Goal: Task Accomplishment & Management: Complete application form

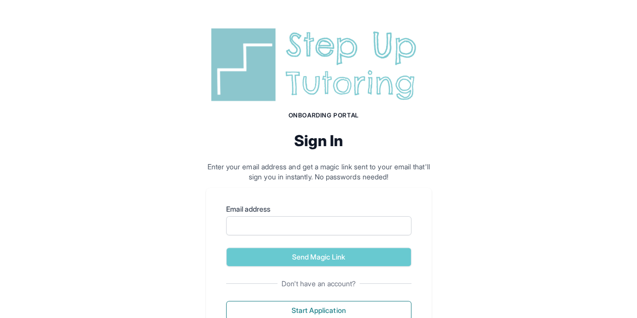
scroll to position [41, 0]
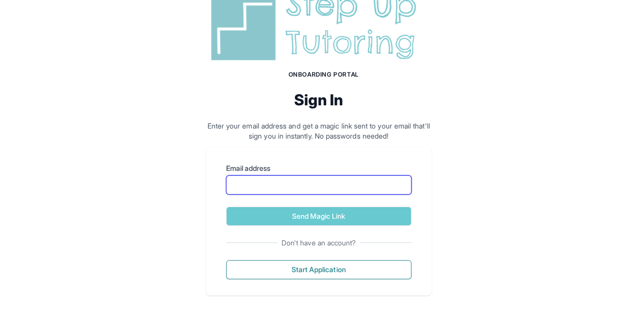
click at [290, 184] on input "Email address" at bounding box center [318, 184] width 185 height 19
type input "**********"
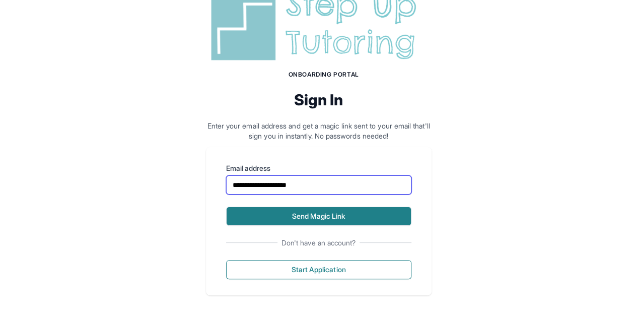
scroll to position [40, 0]
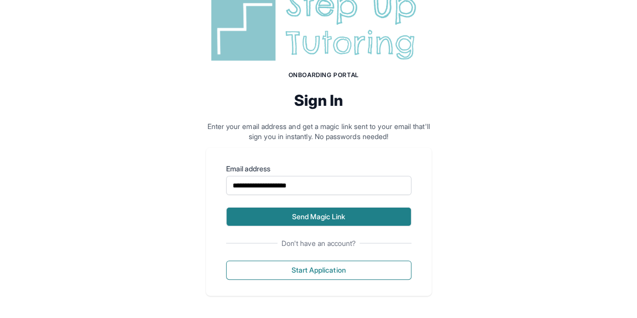
click at [311, 220] on button "Send Magic Link" at bounding box center [318, 216] width 185 height 19
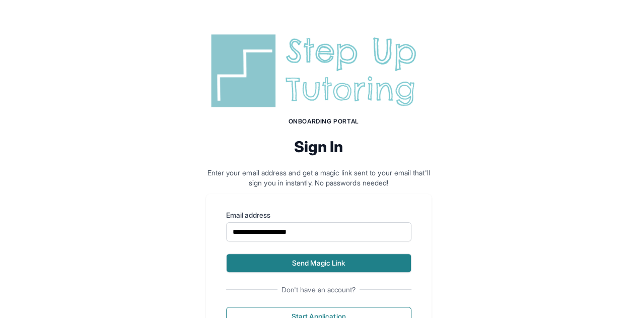
scroll to position [87, 0]
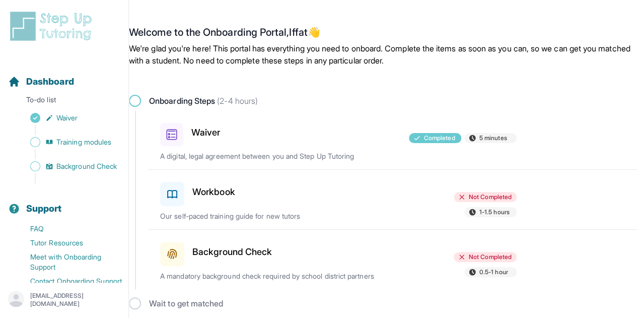
scroll to position [5, 0]
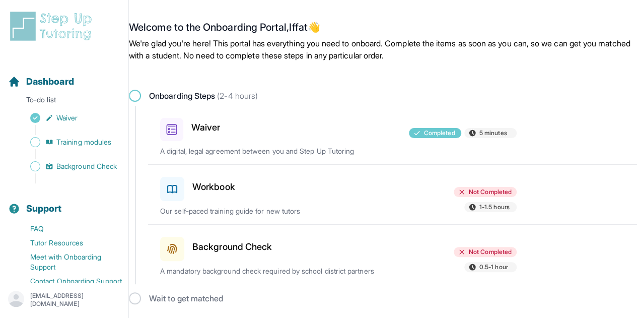
click at [211, 184] on h3 "Workbook" at bounding box center [213, 187] width 43 height 14
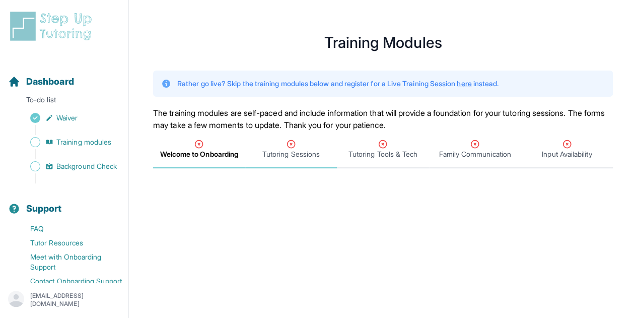
click at [298, 150] on span "Tutoring Sessions" at bounding box center [290, 154] width 57 height 10
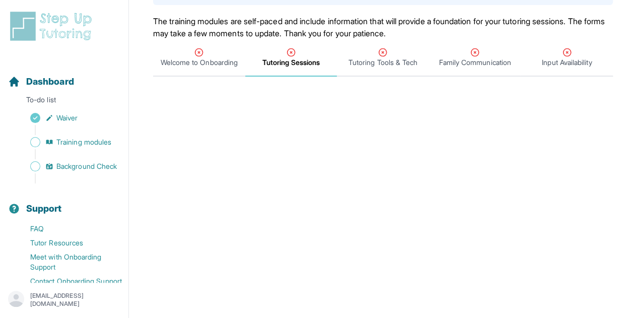
scroll to position [29, 0]
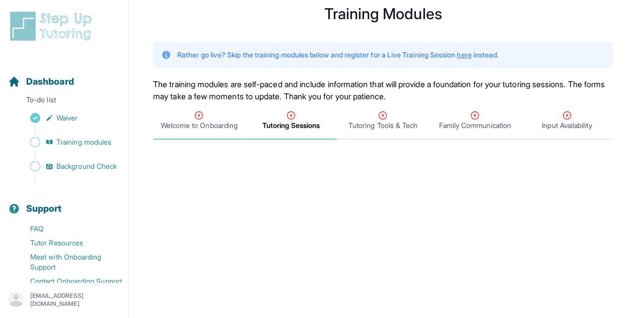
click at [198, 122] on span "Welcome to Onboarding" at bounding box center [199, 125] width 77 height 10
click at [202, 112] on icon "Tabs" at bounding box center [199, 115] width 10 height 10
click at [198, 118] on icon "Tabs" at bounding box center [199, 115] width 10 height 10
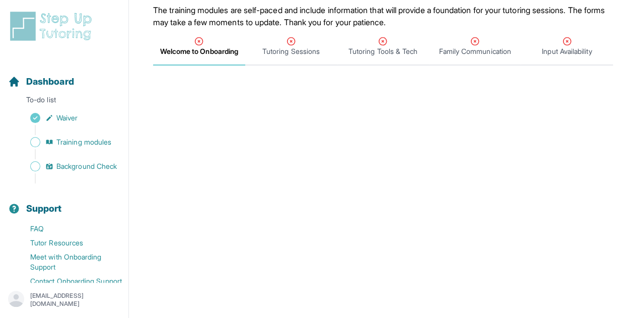
scroll to position [104, 0]
click at [197, 44] on icon "Tabs" at bounding box center [199, 40] width 10 height 10
click at [275, 45] on span "Tutoring Sessions" at bounding box center [290, 50] width 57 height 10
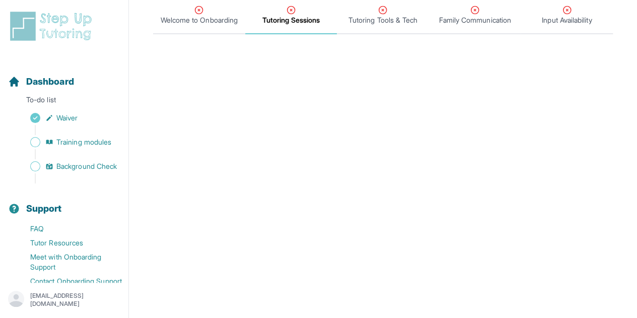
scroll to position [7, 0]
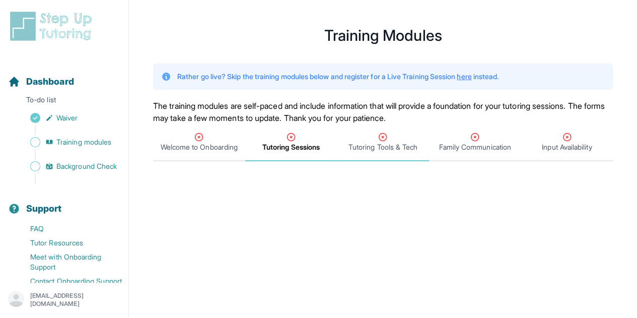
click at [363, 148] on span "Tutoring Tools & Tech" at bounding box center [382, 147] width 69 height 10
click at [461, 140] on div "Family Communication" at bounding box center [475, 142] width 88 height 20
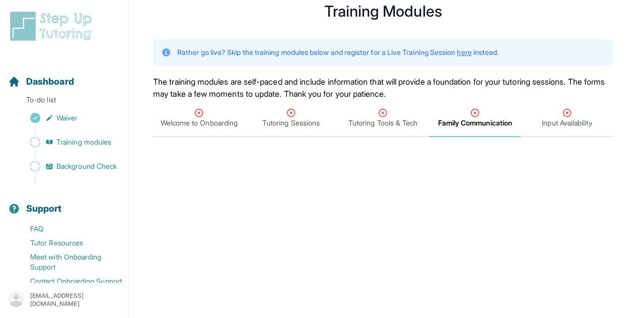
scroll to position [32, 0]
click at [571, 117] on span "Input Availability" at bounding box center [567, 122] width 50 height 10
click at [471, 54] on link "here" at bounding box center [464, 51] width 15 height 9
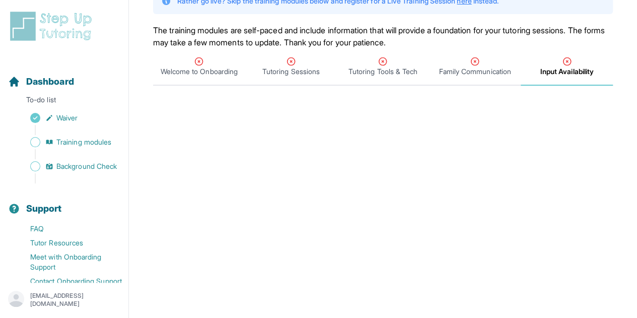
scroll to position [0, 0]
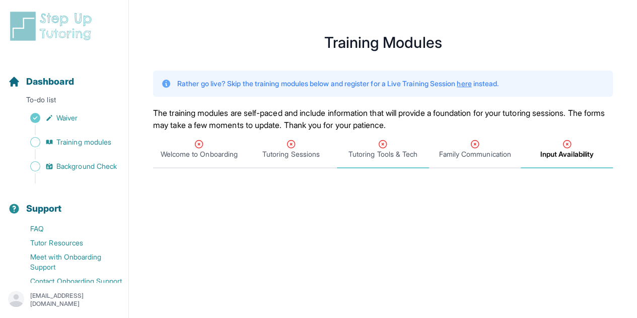
click at [358, 147] on div "Tutoring Tools & Tech" at bounding box center [383, 149] width 88 height 20
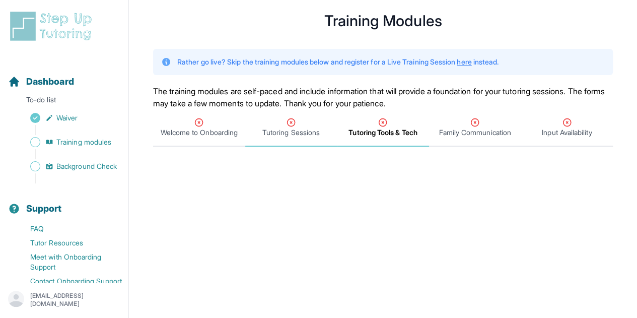
scroll to position [15, 0]
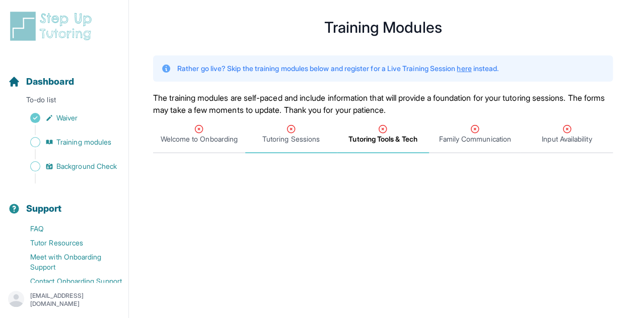
click at [292, 131] on icon "Tabs" at bounding box center [291, 129] width 10 height 10
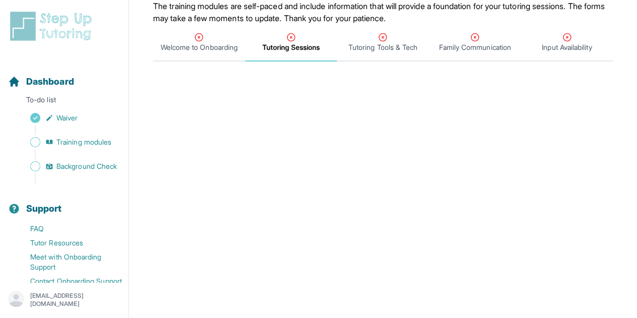
scroll to position [51, 0]
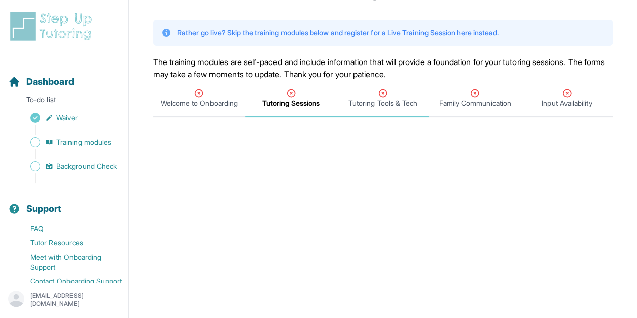
click at [380, 94] on icon "Tabs" at bounding box center [383, 93] width 10 height 10
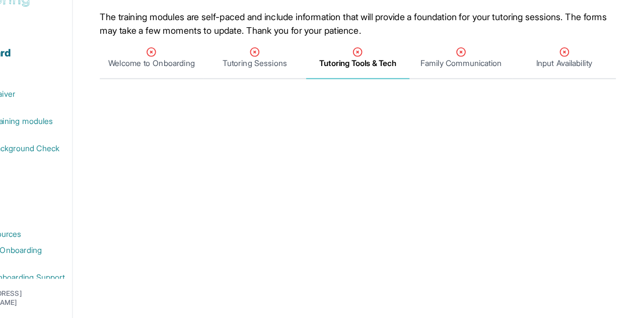
scroll to position [63, 0]
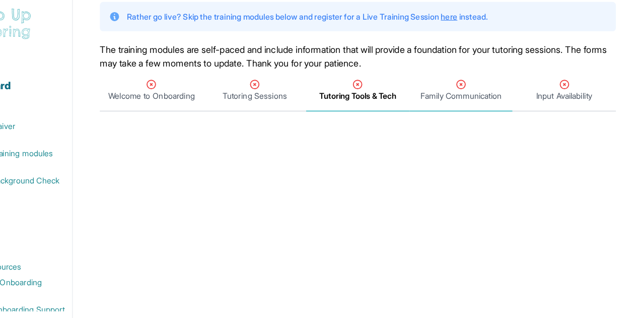
click at [462, 82] on div "Family Communication" at bounding box center [475, 86] width 88 height 20
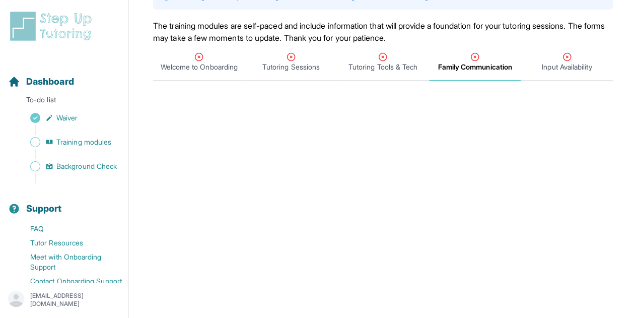
scroll to position [85, 0]
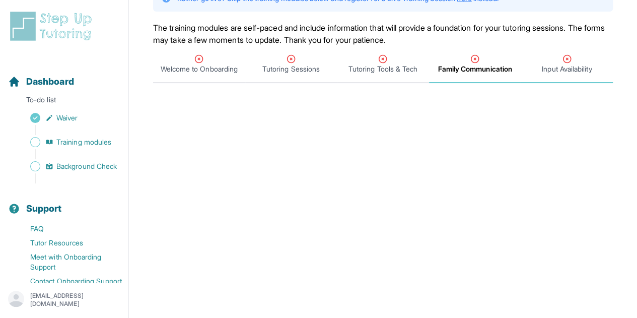
click at [558, 75] on span "Input Availability" at bounding box center [567, 64] width 92 height 37
click at [560, 58] on div "Input Availability" at bounding box center [567, 64] width 88 height 20
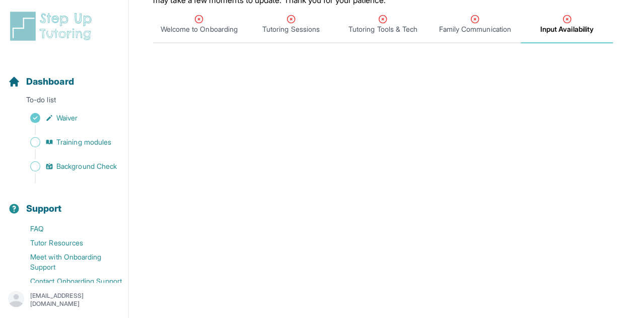
scroll to position [103, 0]
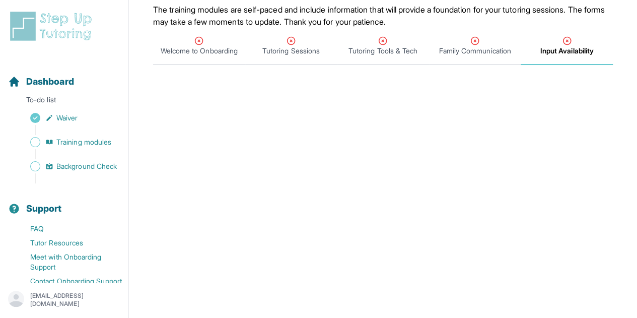
click at [569, 36] on icon "Tabs" at bounding box center [567, 41] width 10 height 10
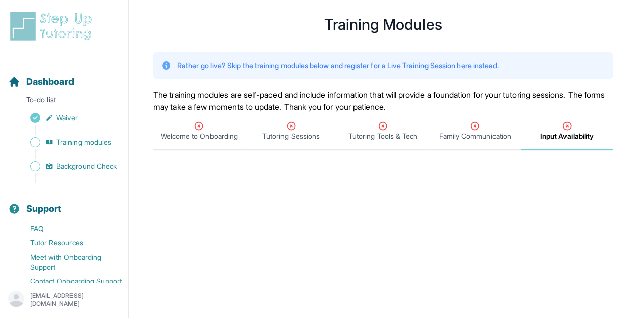
scroll to position [0, 0]
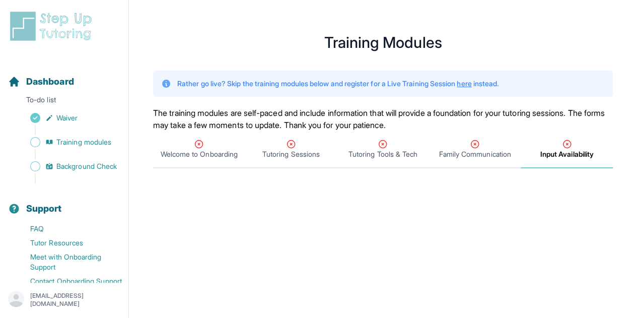
click at [565, 146] on icon "Tabs" at bounding box center [567, 144] width 10 height 10
click at [81, 171] on span "Background Check" at bounding box center [86, 166] width 60 height 10
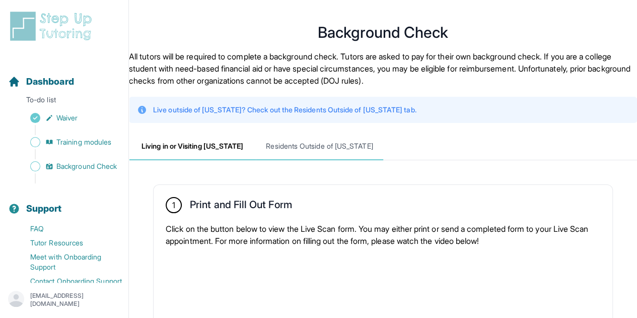
click at [279, 143] on span "Residents Outside of California" at bounding box center [319, 146] width 127 height 27
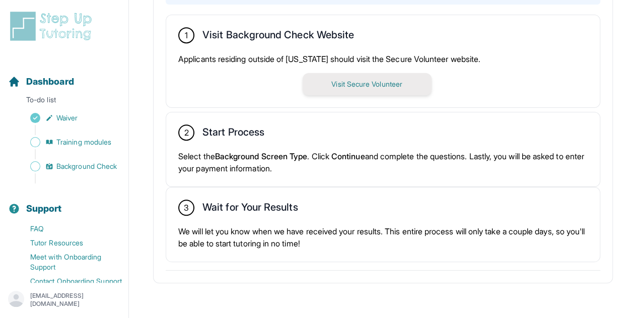
click at [339, 84] on button "Visit Secure Volunteer" at bounding box center [367, 84] width 129 height 22
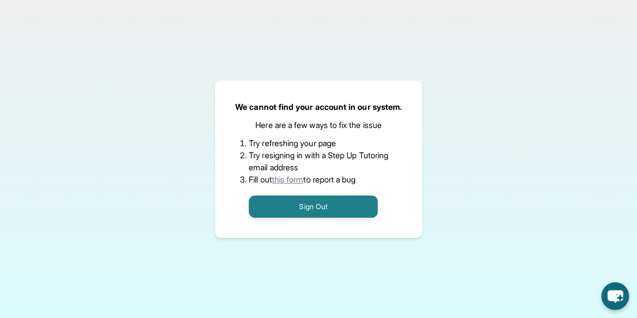
scroll to position [42, 0]
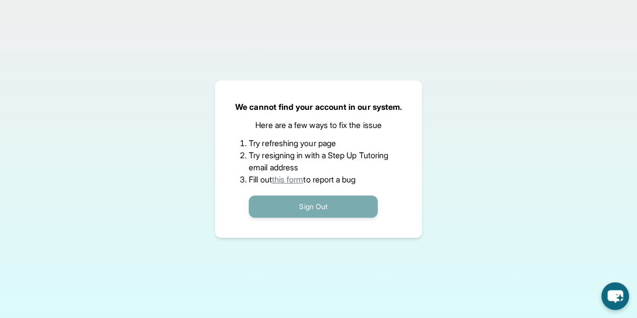
click at [314, 203] on button "Sign Out" at bounding box center [313, 206] width 129 height 22
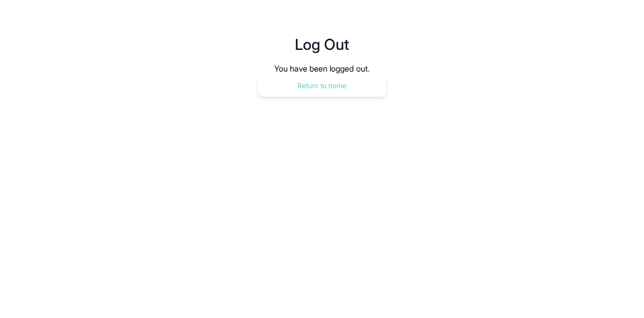
click at [293, 79] on button "Return to home" at bounding box center [322, 86] width 129 height 22
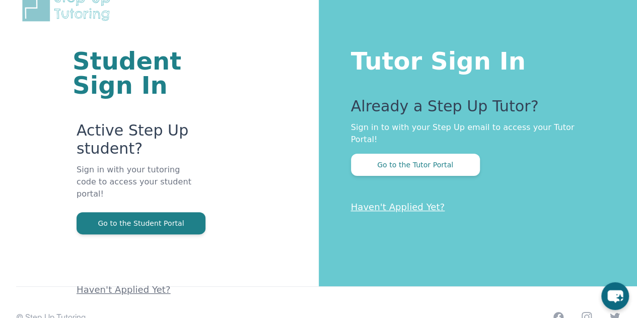
scroll to position [32, 0]
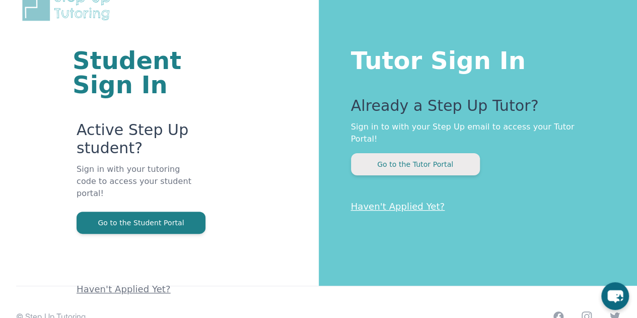
click at [378, 153] on button "Go to the Tutor Portal" at bounding box center [415, 164] width 129 height 22
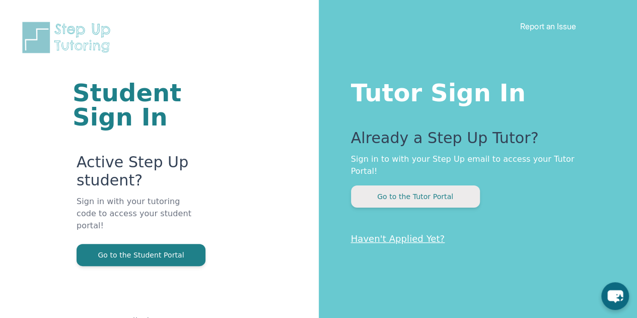
click at [384, 185] on button "Go to the Tutor Portal" at bounding box center [415, 196] width 129 height 22
